Goal: Download file/media

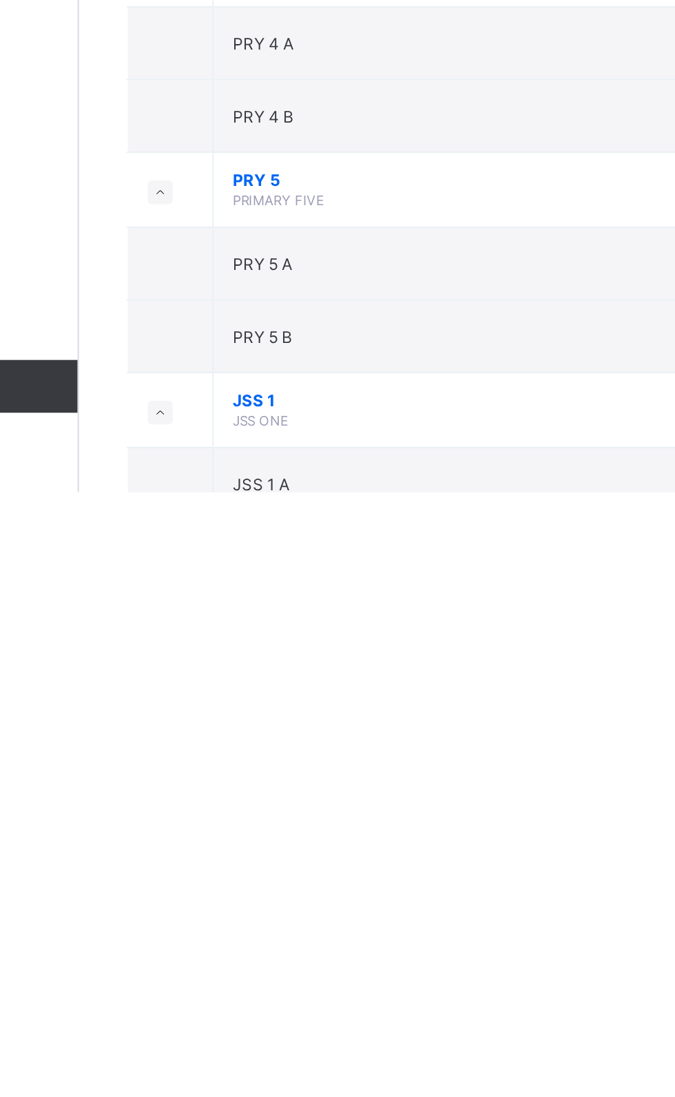
scroll to position [57, 0]
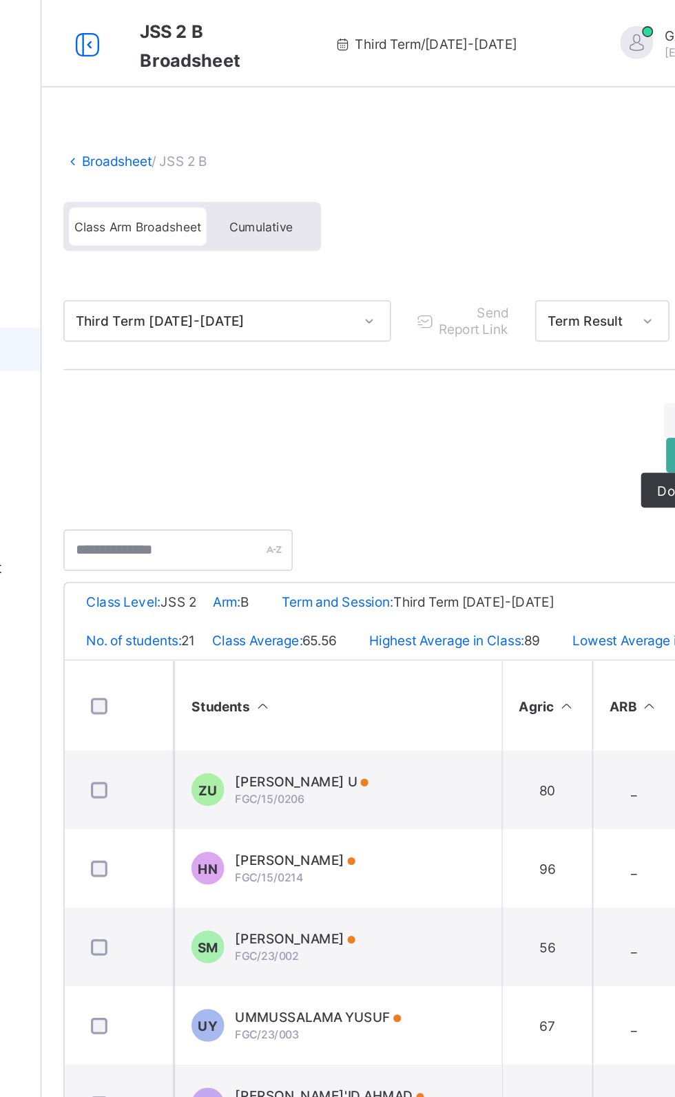
click at [311, 146] on span "Cumulative" at bounding box center [304, 143] width 40 height 10
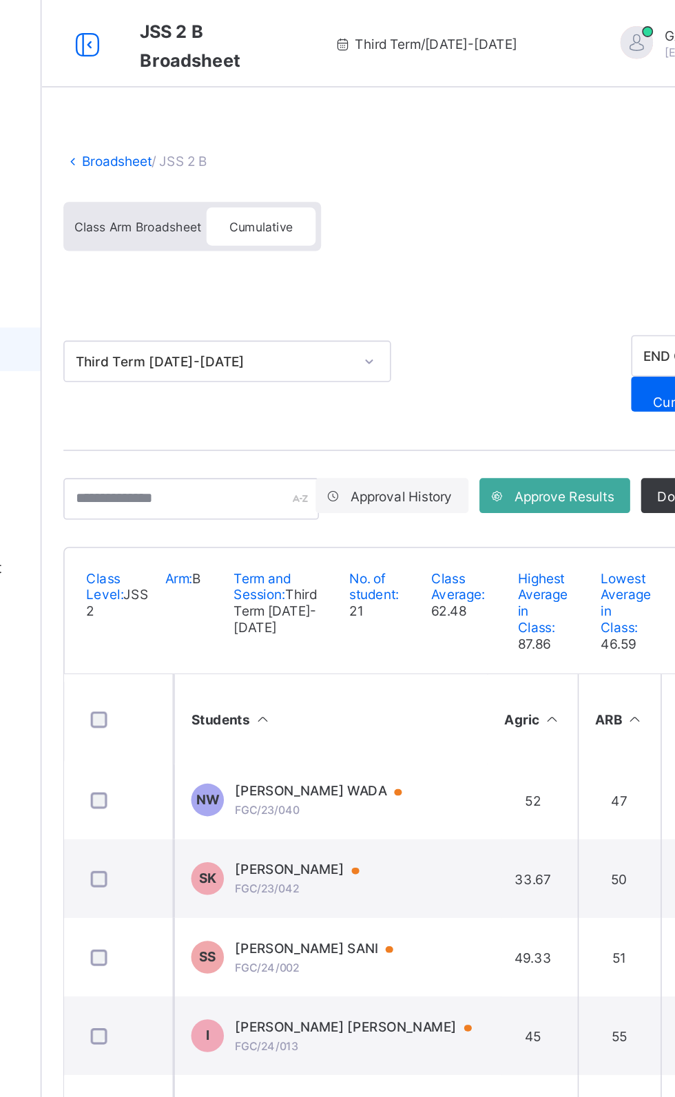
scroll to position [349, 9]
click at [197, 100] on link "Broadsheet" at bounding box center [213, 101] width 44 height 10
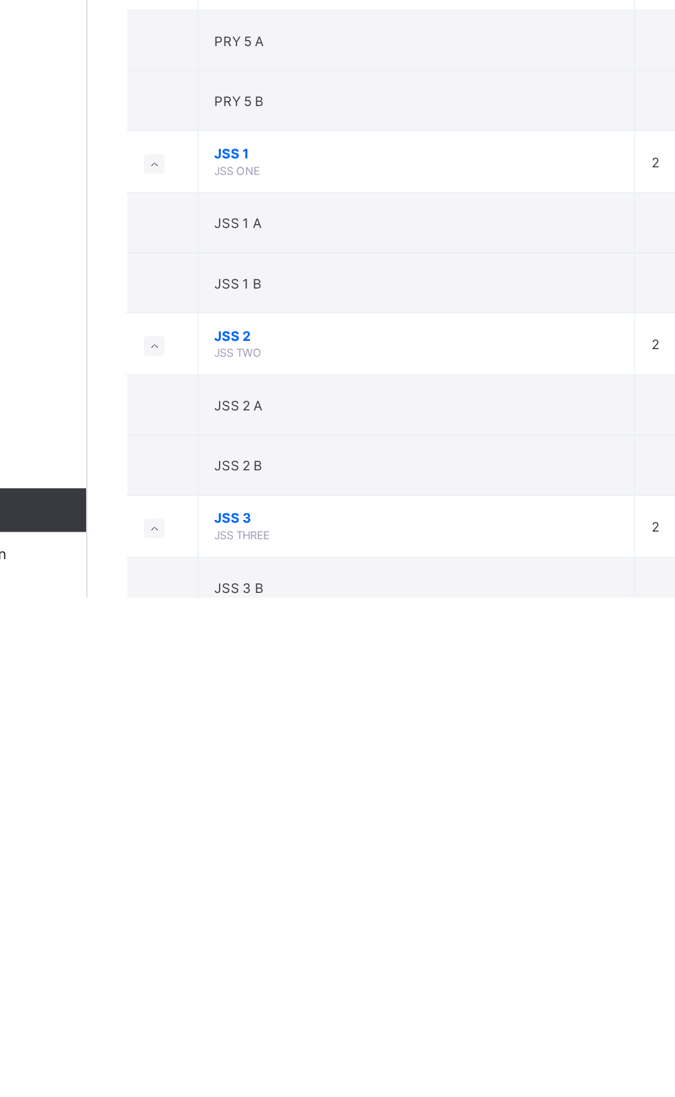
scroll to position [289, 0]
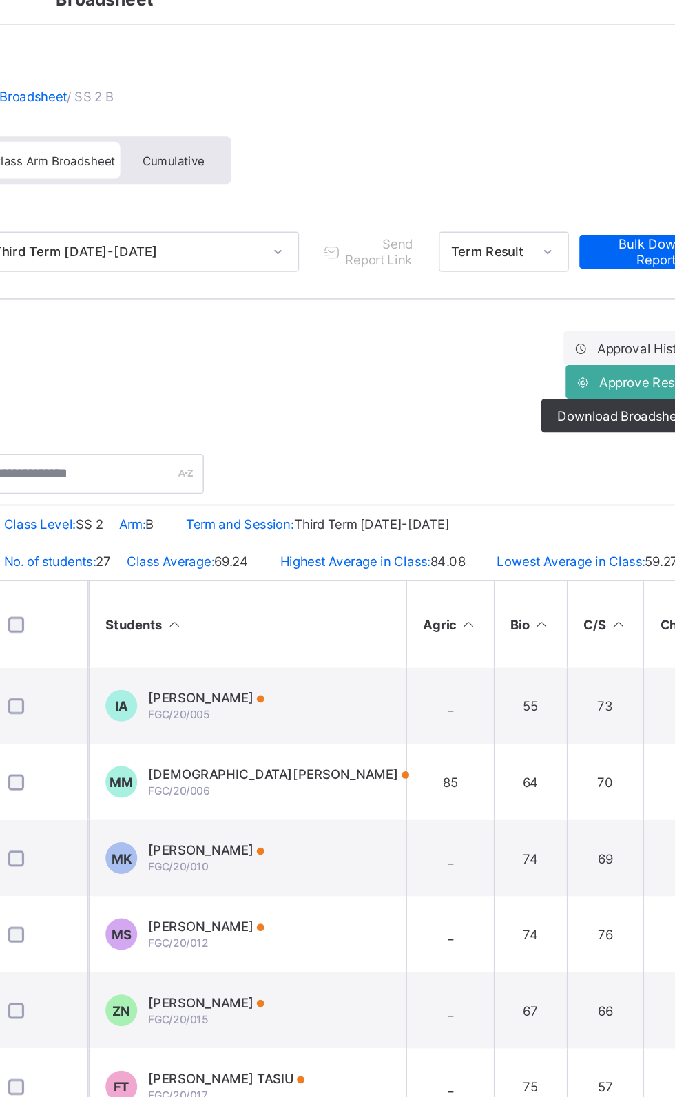
click at [318, 142] on span "Cumulative" at bounding box center [304, 143] width 40 height 10
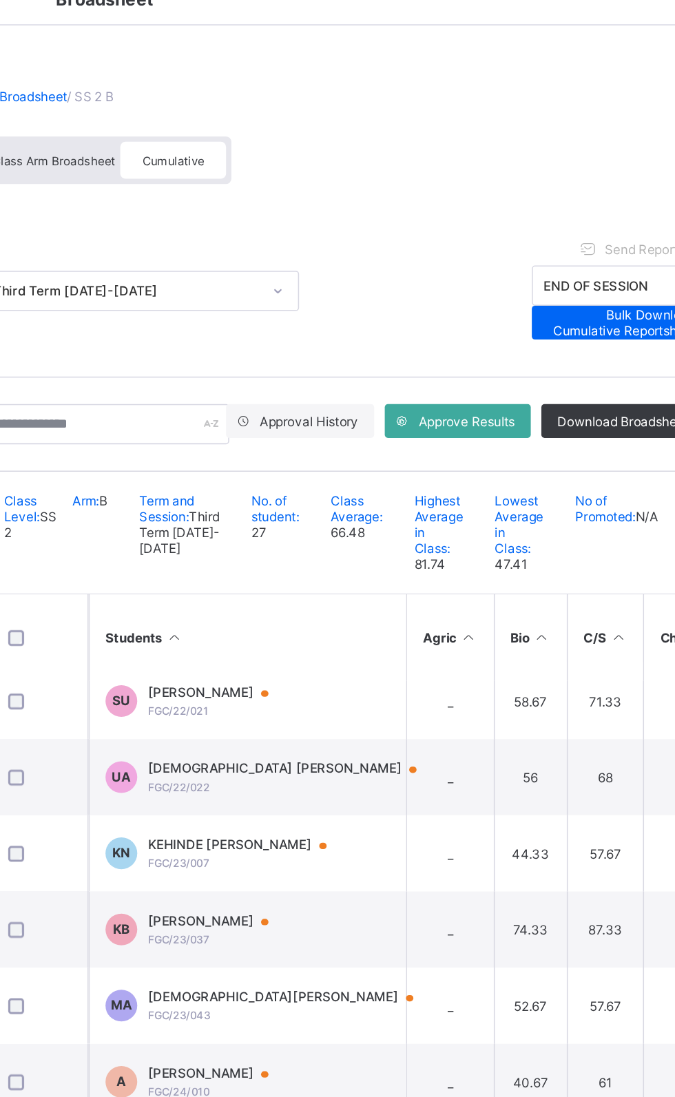
scroll to position [860, 0]
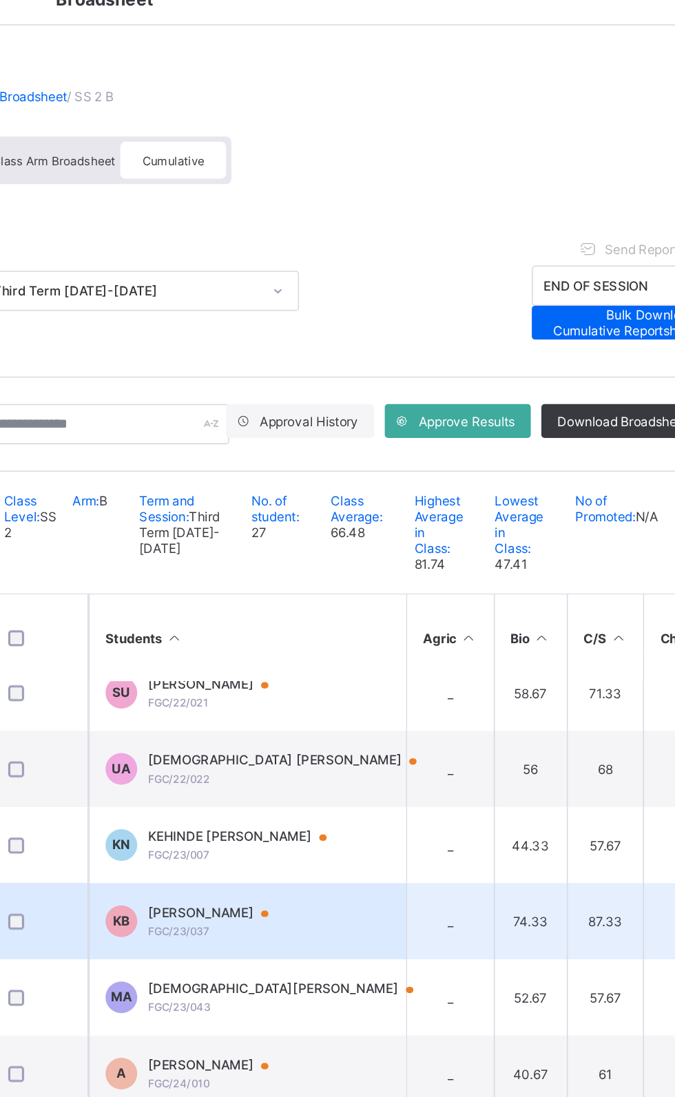
click at [332, 649] on div "[PERSON_NAME] BALA FGC/23/037" at bounding box center [333, 638] width 92 height 21
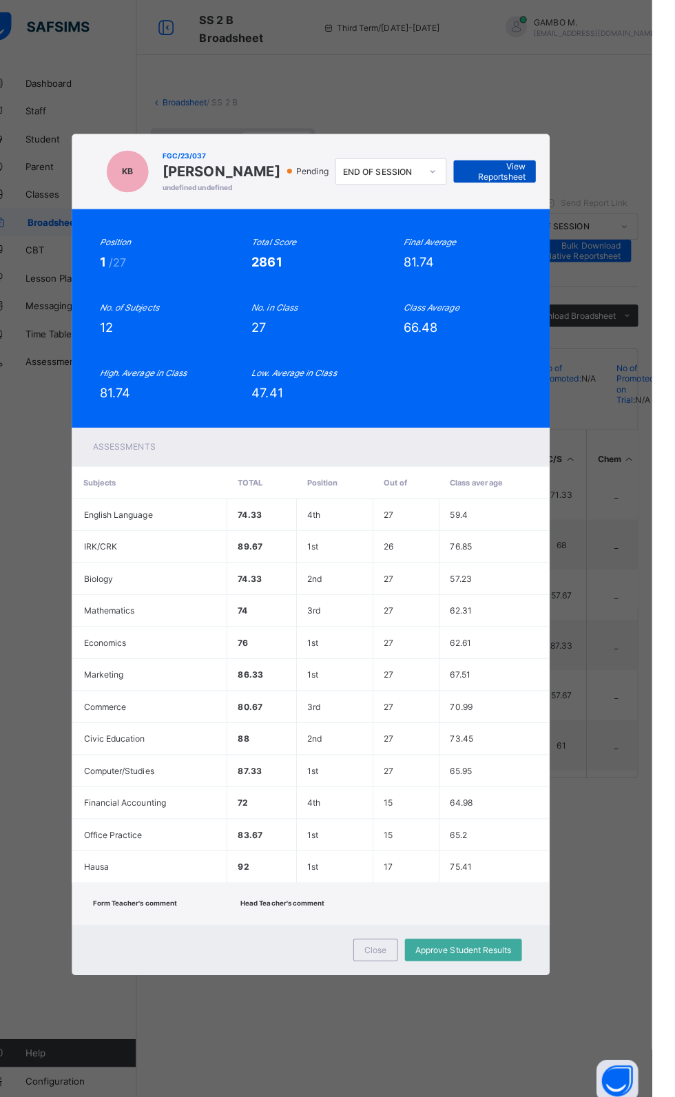
click at [550, 180] on span "View Reportsheet" at bounding box center [519, 170] width 61 height 21
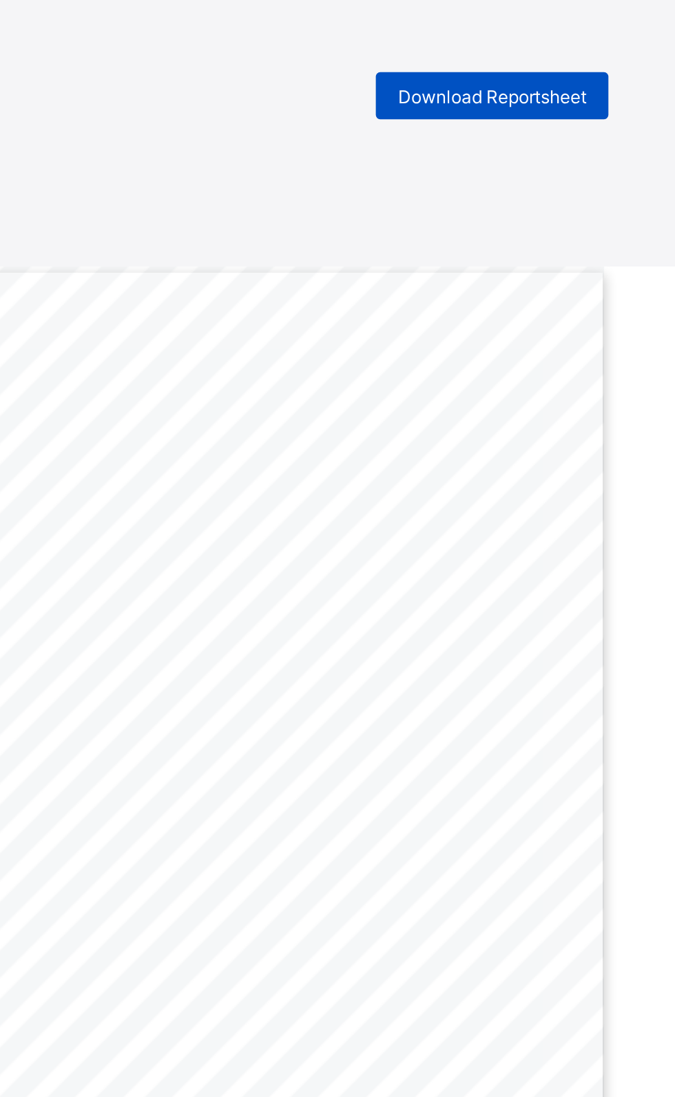
click at [570, 44] on span "Download Reportsheet" at bounding box center [550, 46] width 88 height 10
